Goal: Information Seeking & Learning: Learn about a topic

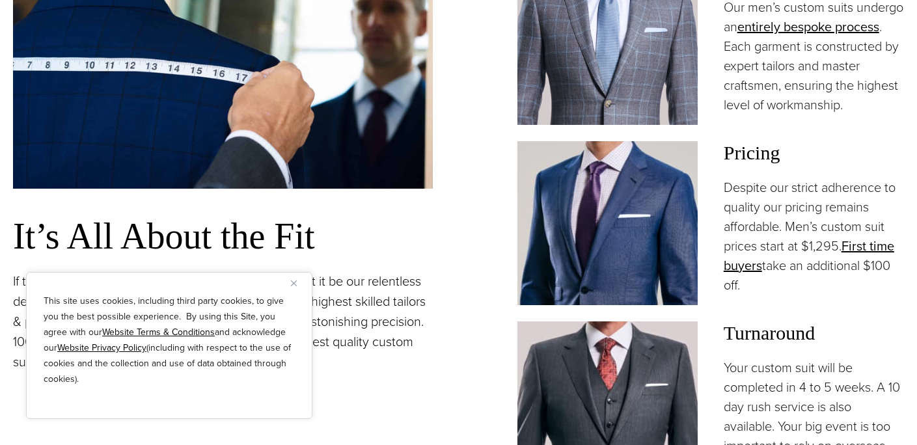
scroll to position [971, 0]
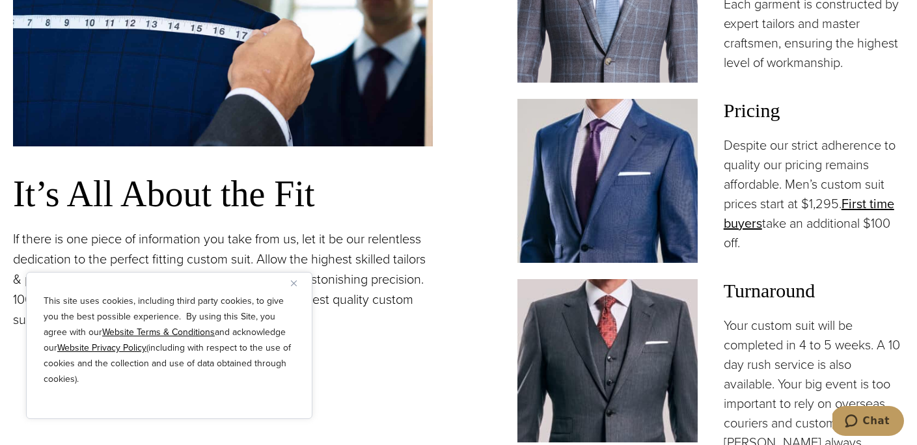
click at [293, 284] on img "Close" at bounding box center [294, 283] width 6 height 6
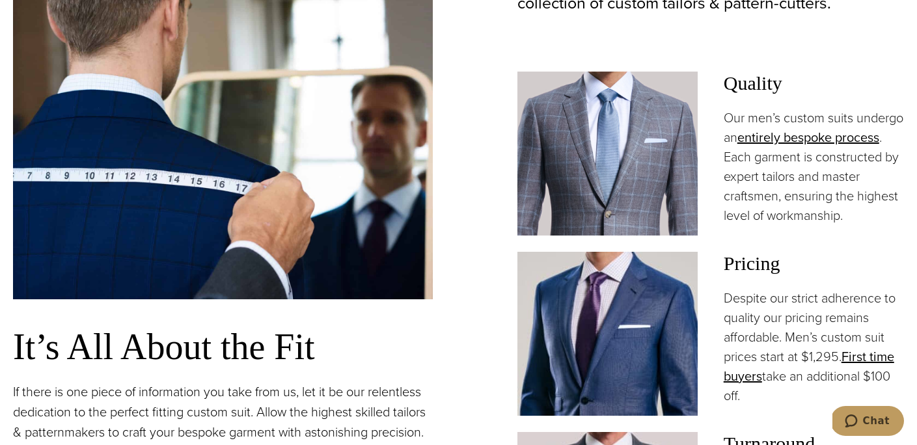
scroll to position [633, 0]
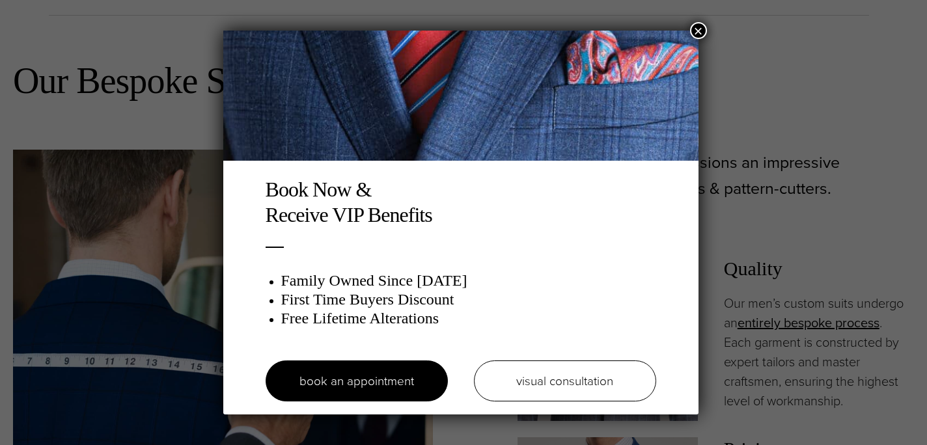
click at [702, 30] on button "×" at bounding box center [698, 30] width 17 height 17
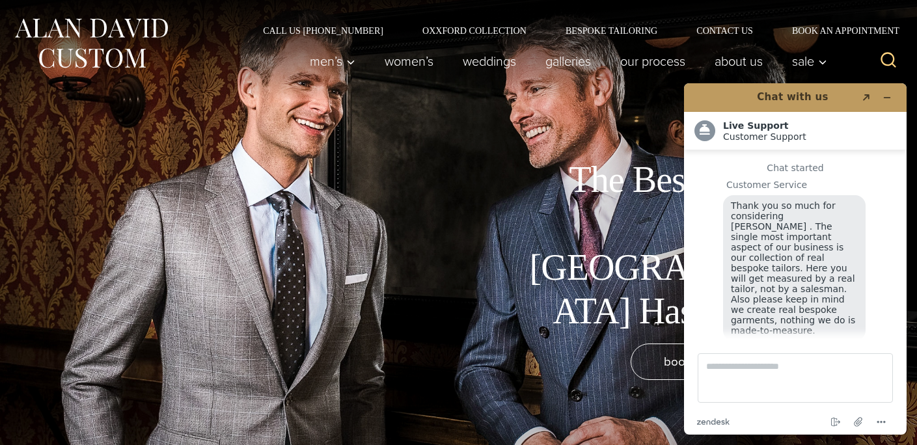
scroll to position [13, 0]
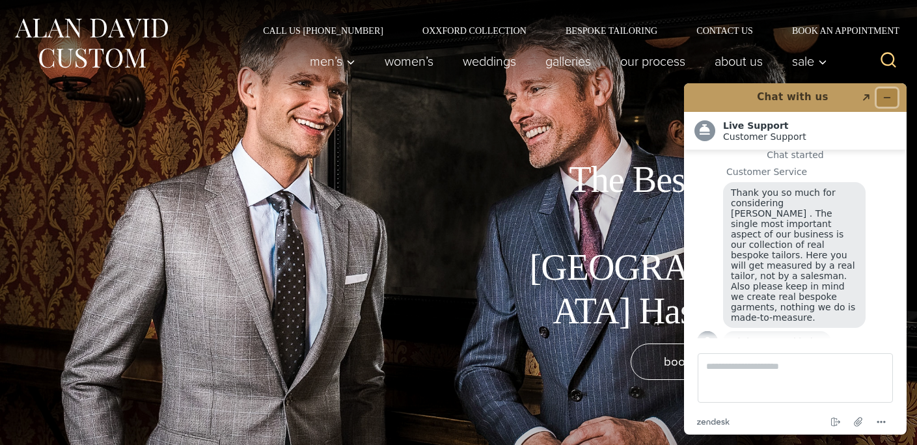
click at [884, 98] on icon "Minimise widget" at bounding box center [887, 98] width 6 height 0
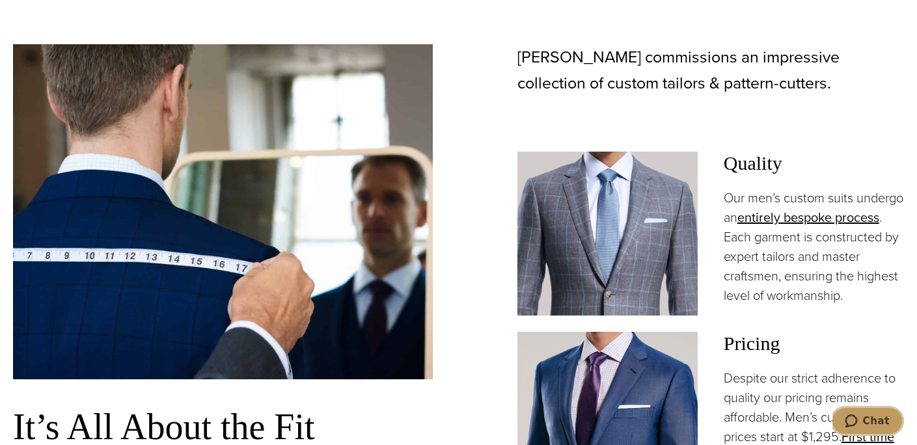
scroll to position [768, 0]
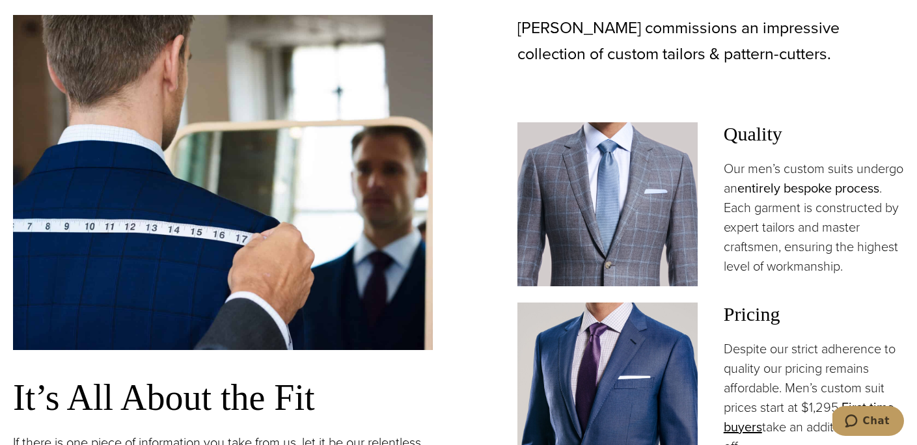
click at [751, 198] on link "entirely bespoke process" at bounding box center [808, 188] width 142 height 20
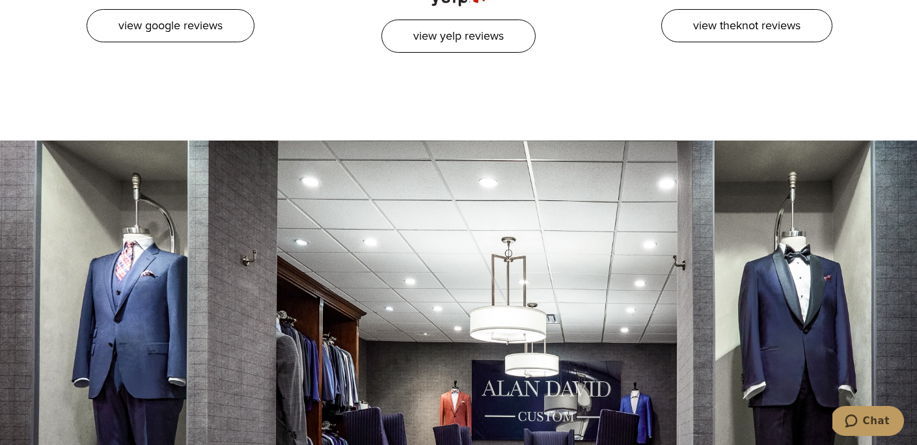
scroll to position [2932, 0]
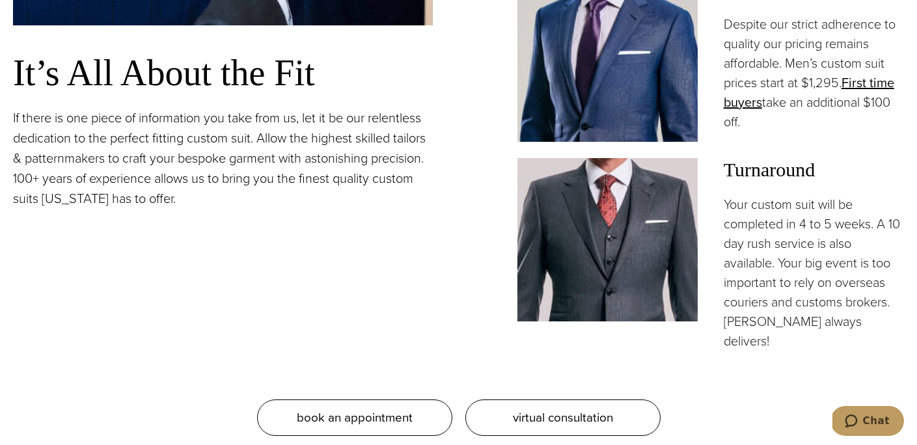
scroll to position [1029, 0]
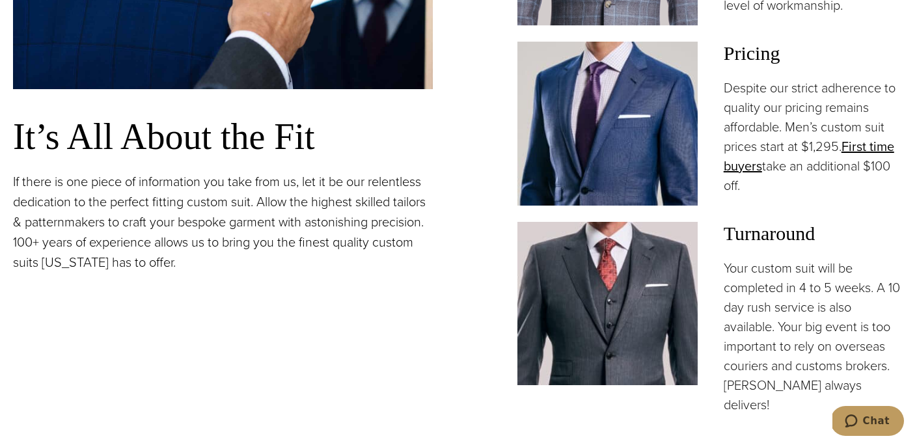
drag, startPoint x: 787, startPoint y: 135, endPoint x: 864, endPoint y: 196, distance: 98.7
click at [864, 195] on p "Despite our strict adherence to quality our pricing remains affordable. Men’s c…" at bounding box center [814, 136] width 180 height 117
copy p "Men’s custom suit prices start at $1,295. First time buyers take an additional …"
click at [876, 152] on link "First time buyers" at bounding box center [809, 156] width 170 height 39
click at [874, 156] on link "First time buyers" at bounding box center [809, 156] width 170 height 39
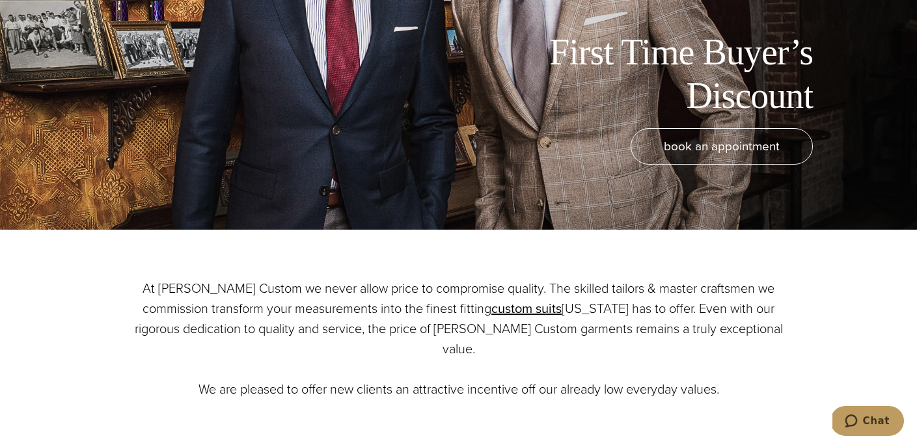
scroll to position [208, 0]
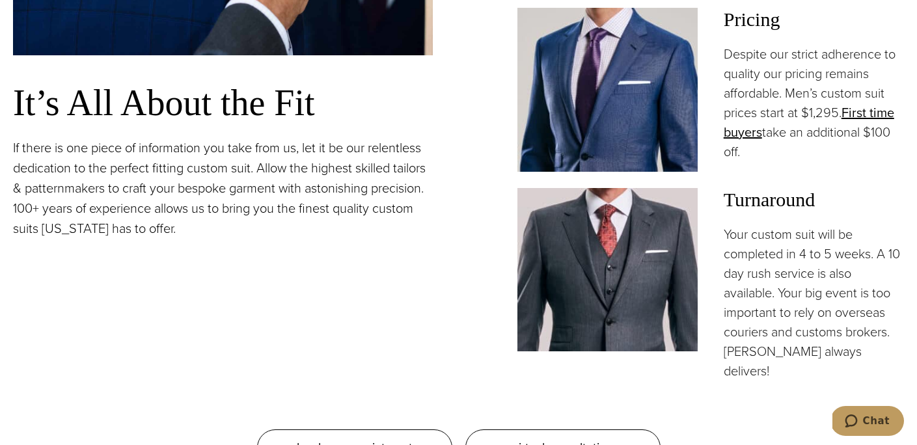
scroll to position [1062, 0]
click at [723, 207] on div "Turnaround Your custom suit will be completed in 4 to 5 weeks. A 10 day rush se…" at bounding box center [710, 284] width 387 height 193
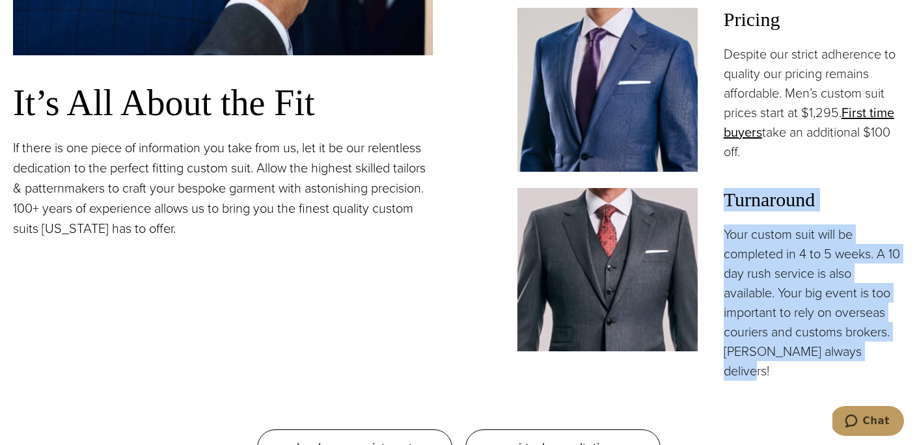
drag, startPoint x: 726, startPoint y: 208, endPoint x: 876, endPoint y: 357, distance: 211.6
click at [876, 357] on div "Turnaround Your custom suit will be completed in 4 to 5 weeks. A 10 day rush se…" at bounding box center [814, 284] width 180 height 193
copy div "Turnaround Your custom suit will be completed in 4 to 5 weeks. A 10 day rush se…"
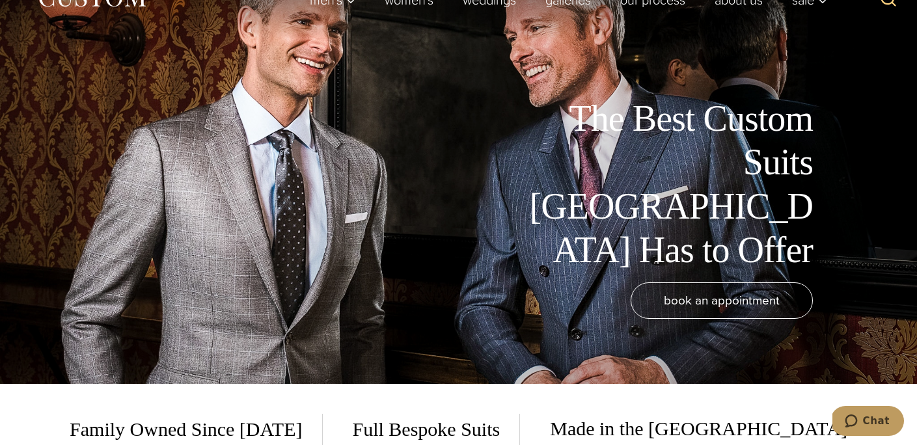
scroll to position [0, 0]
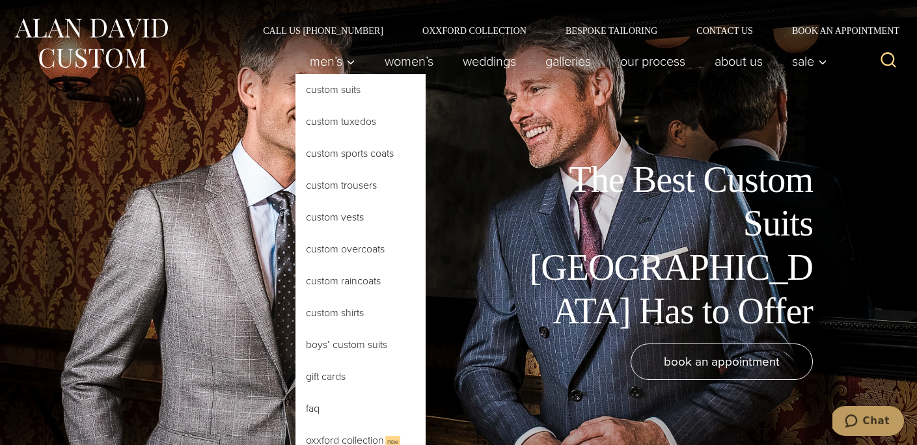
click at [331, 91] on link "Custom Suits" at bounding box center [360, 89] width 130 height 31
